Goal: Information Seeking & Learning: Learn about a topic

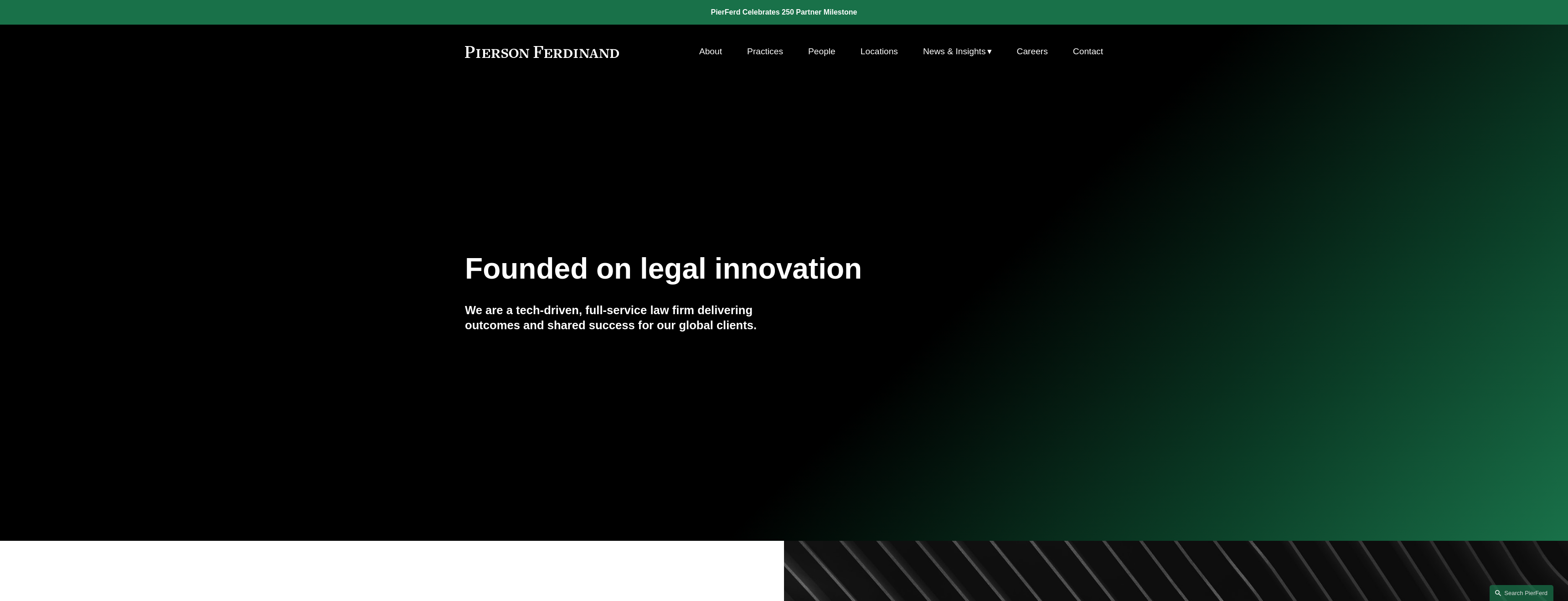
click at [0, 0] on span "News" at bounding box center [0, 0] width 0 height 0
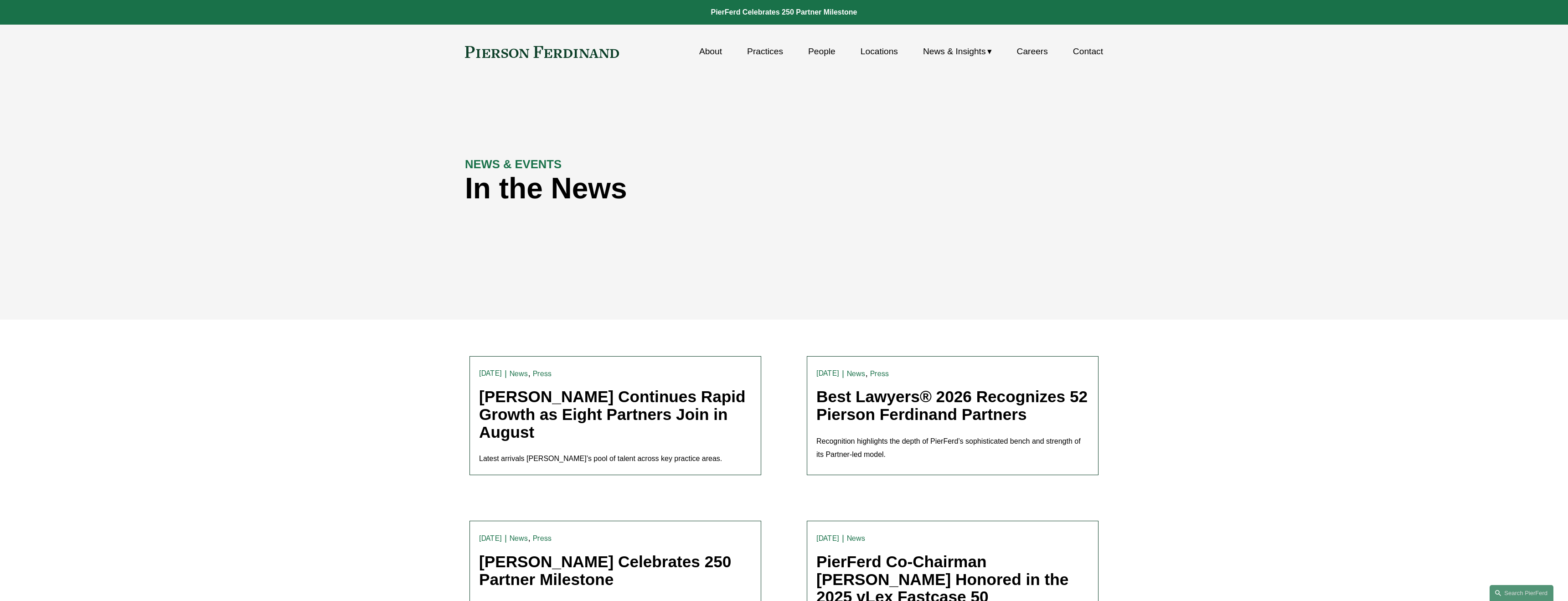
click at [529, 400] on link "Pierson Ferdinand Continues Rapid Growth as Eight Partners Join in August" at bounding box center [612, 414] width 267 height 53
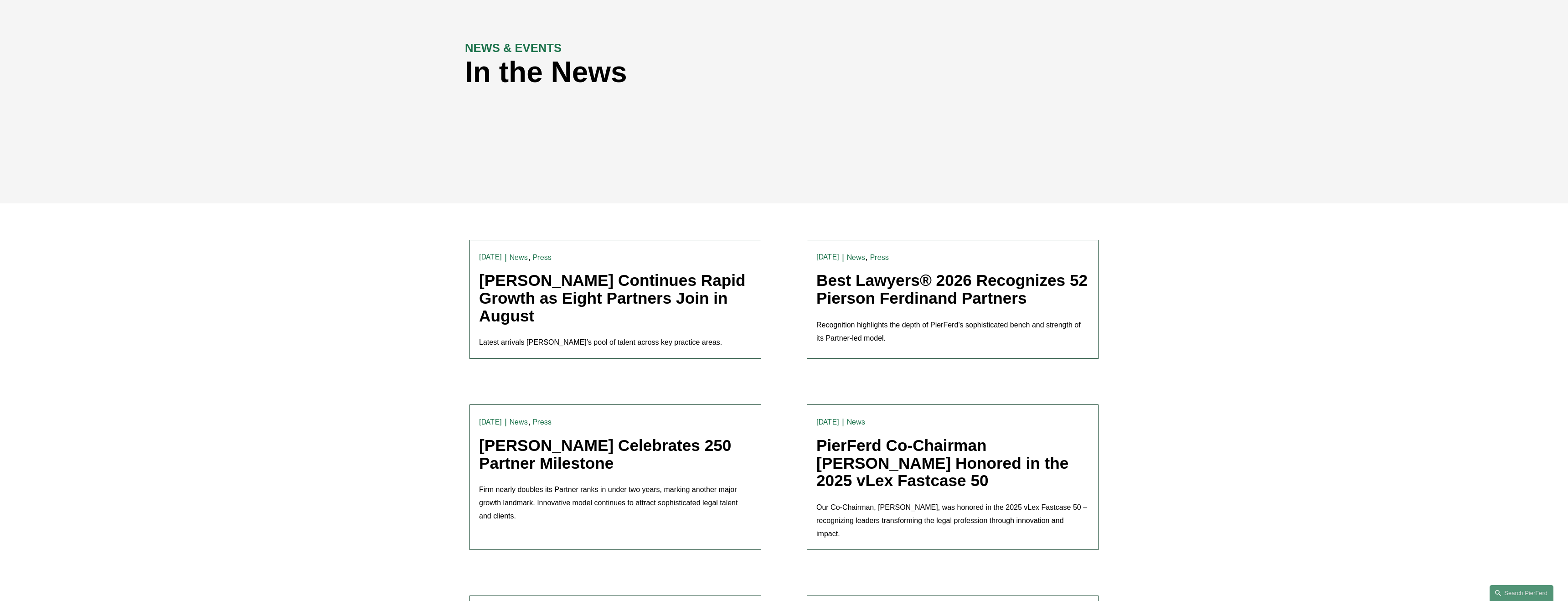
scroll to position [121, 0]
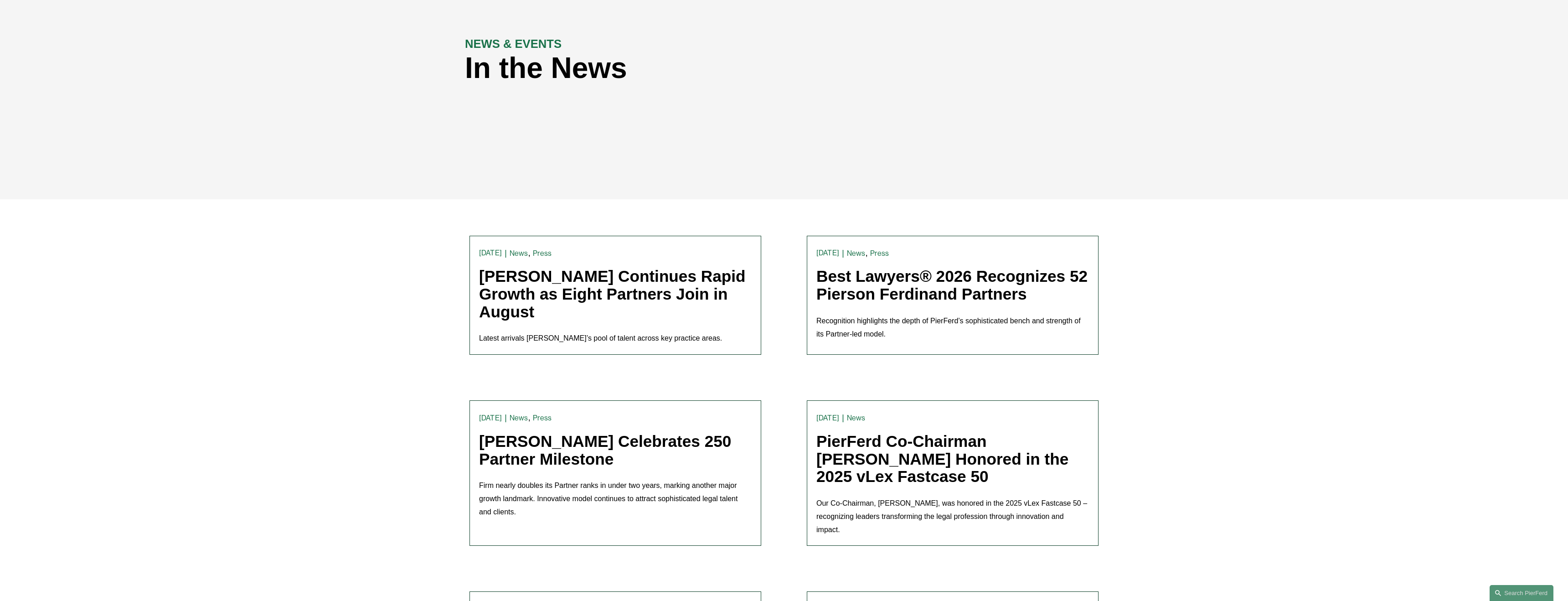
click at [611, 455] on link "[PERSON_NAME] Celebrates 250 Partner Milestone" at bounding box center [605, 450] width 252 height 35
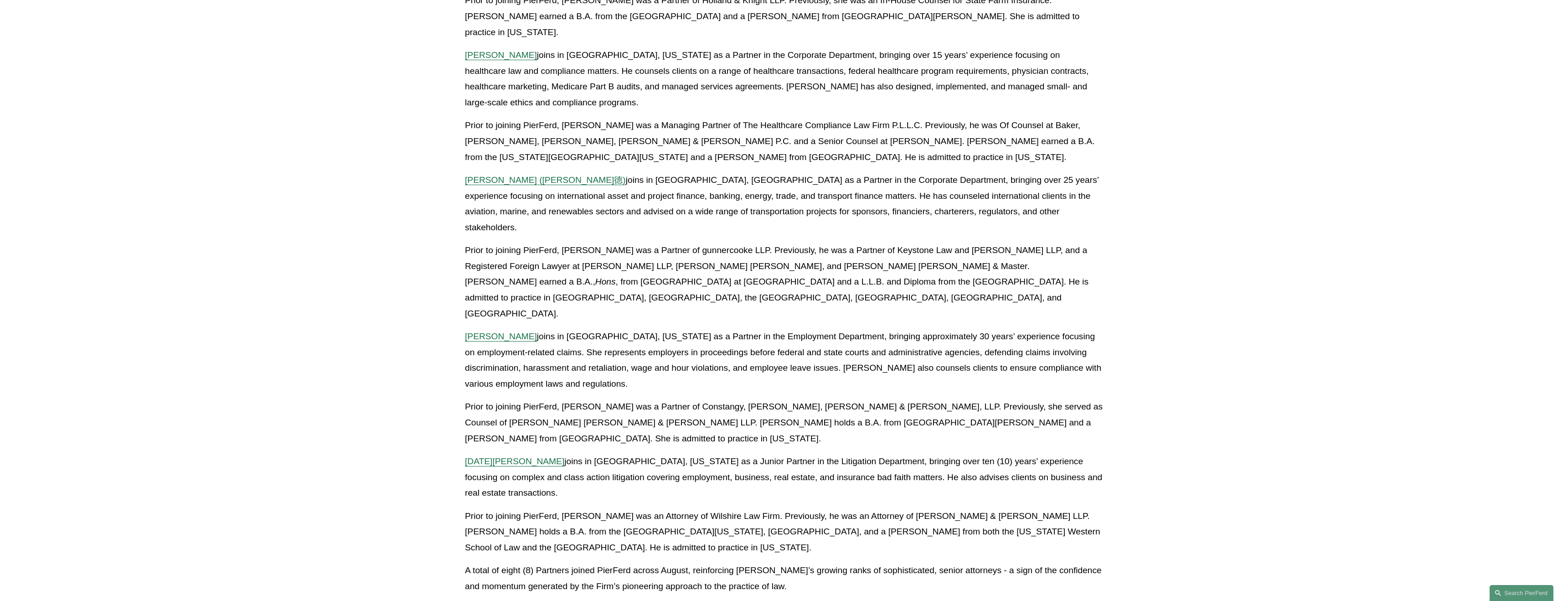
scroll to position [1054, 0]
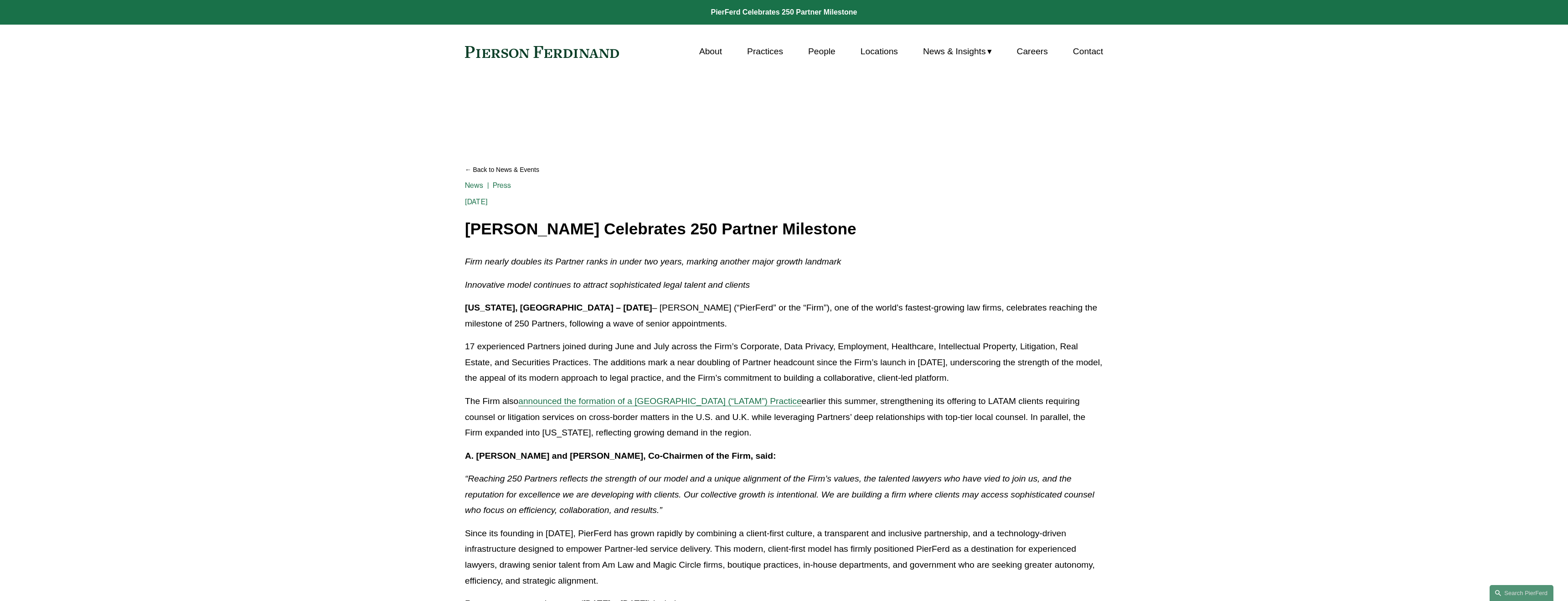
click at [766, 51] on link "Practices" at bounding box center [765, 51] width 36 height 17
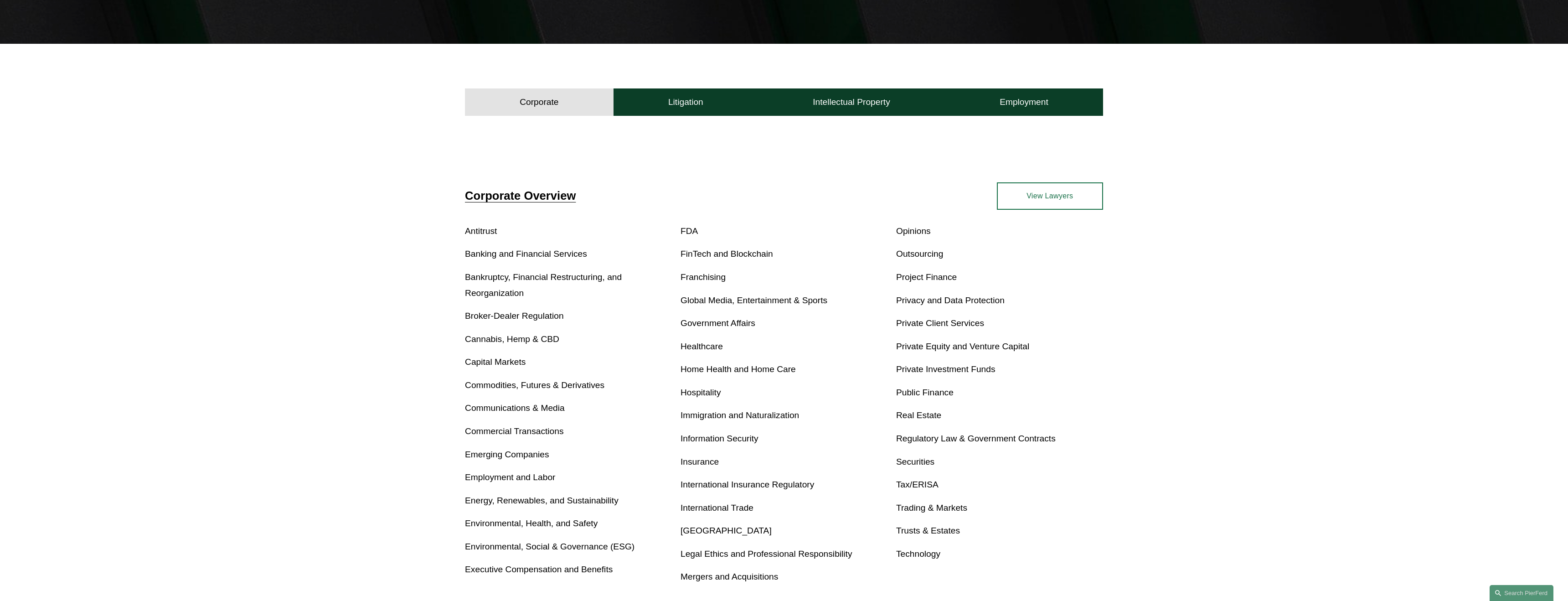
scroll to position [292, 0]
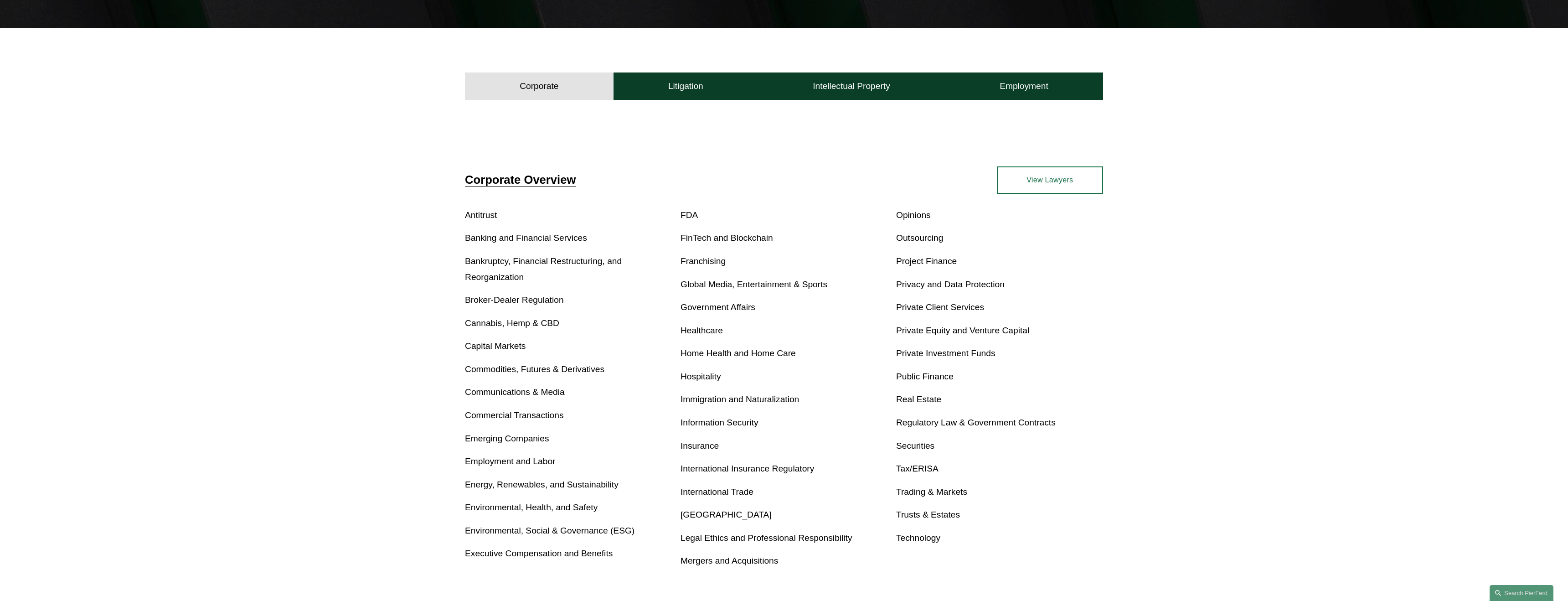
click at [923, 445] on link "Securities" at bounding box center [915, 446] width 38 height 10
click at [941, 355] on link "Private Investment Funds" at bounding box center [945, 353] width 99 height 10
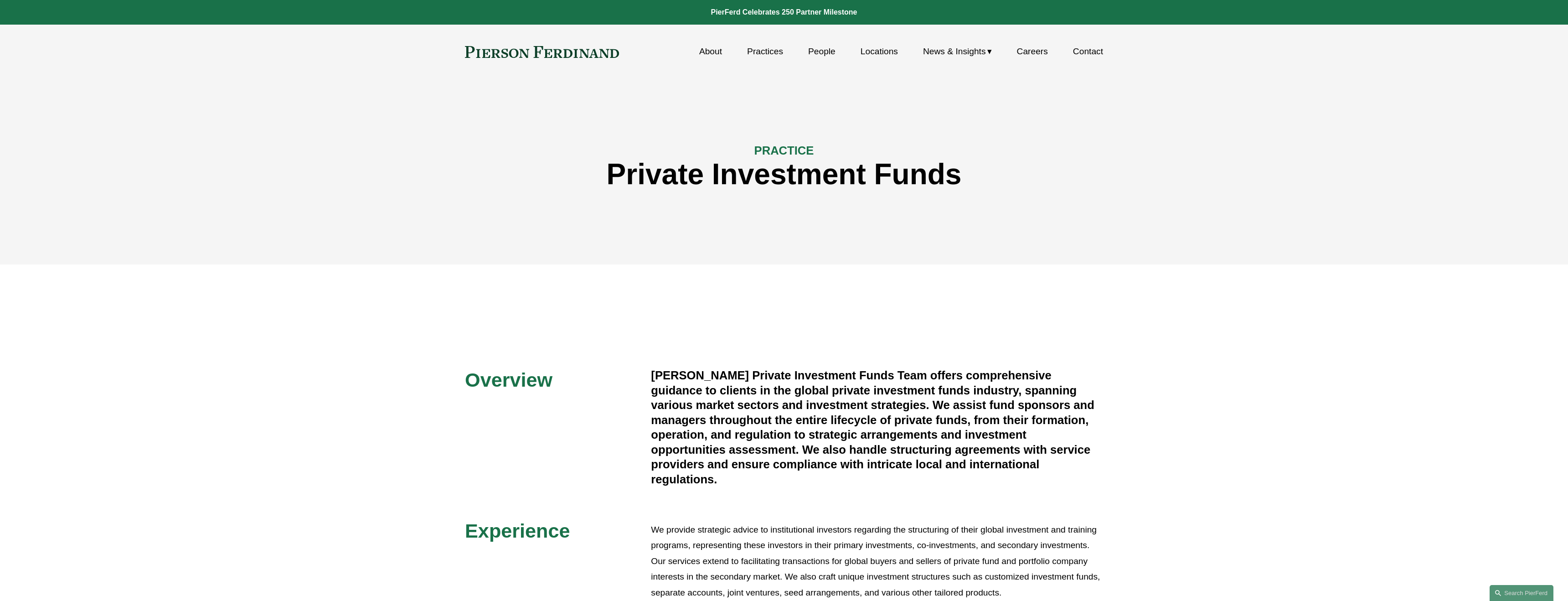
click at [709, 48] on link "About" at bounding box center [710, 51] width 23 height 17
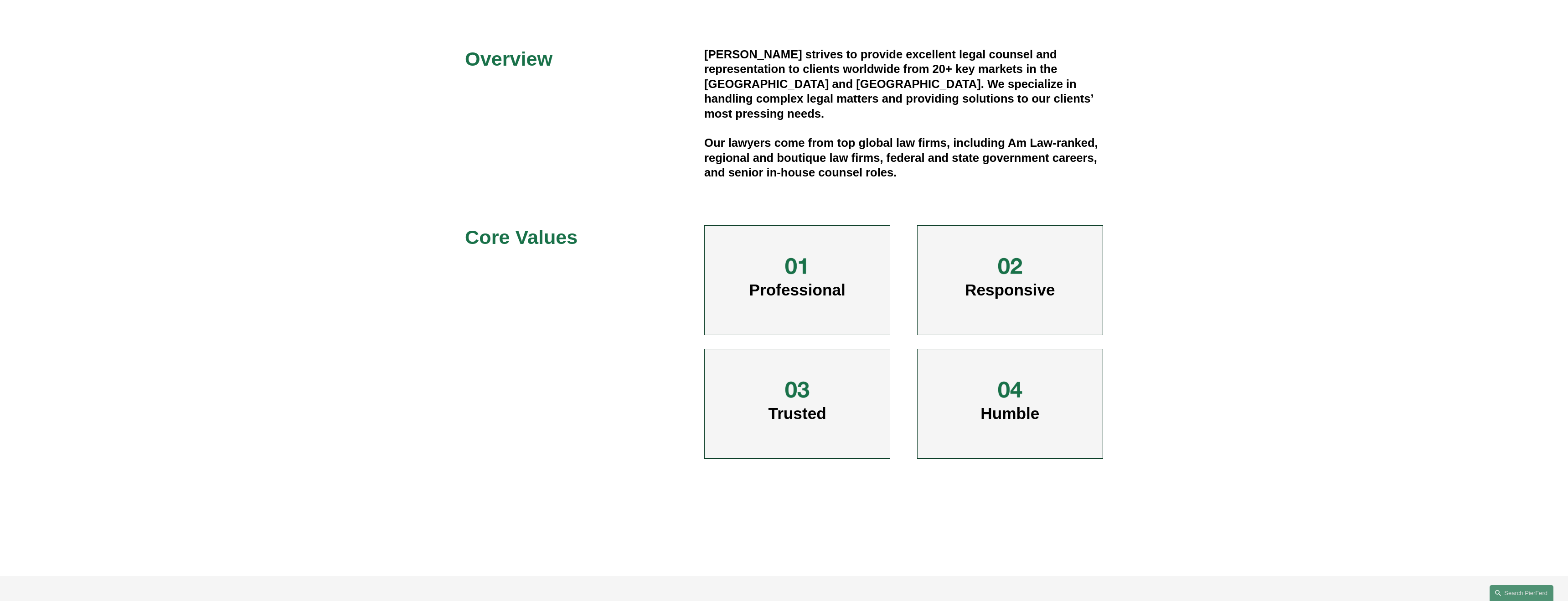
scroll to position [377, 0]
